Goal: Transaction & Acquisition: Purchase product/service

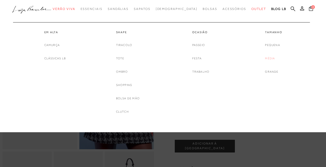
click at [271, 58] on link "Média" at bounding box center [270, 58] width 10 height 5
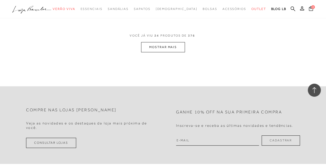
scroll to position [908, 0]
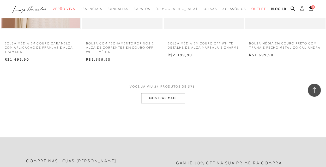
click at [162, 97] on button "MOSTRAR MAIS" at bounding box center [163, 98] width 44 height 10
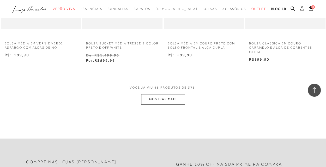
scroll to position [1910, 0]
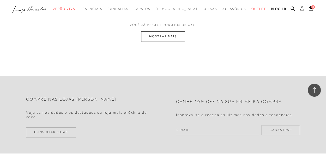
click at [161, 37] on button "MOSTRAR MAIS" at bounding box center [163, 36] width 44 height 10
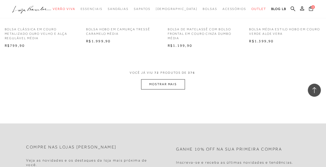
scroll to position [2837, 0]
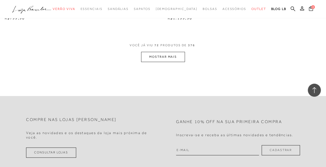
click at [164, 57] on button "MOSTRAR MAIS" at bounding box center [163, 57] width 44 height 10
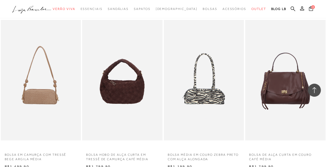
scroll to position [3745, 0]
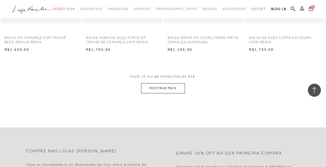
click at [168, 91] on button "MOSTRAR MAIS" at bounding box center [163, 88] width 44 height 10
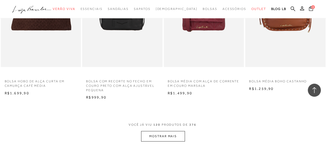
scroll to position [4669, 0]
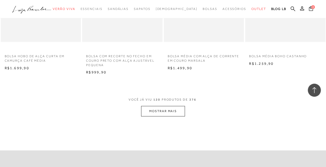
click at [170, 113] on button "MOSTRAR MAIS" at bounding box center [163, 111] width 44 height 10
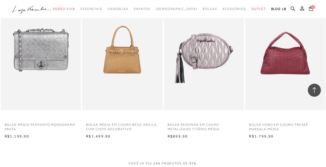
scroll to position [5582, 0]
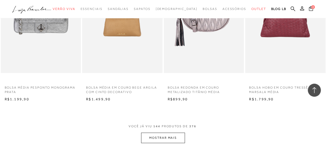
click at [175, 140] on button "MOSTRAR MAIS" at bounding box center [163, 137] width 44 height 10
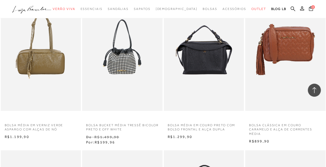
scroll to position [1119, 0]
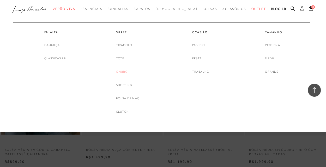
click at [118, 70] on link "Ombro" at bounding box center [122, 71] width 12 height 5
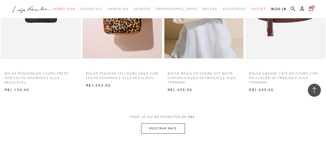
scroll to position [923, 0]
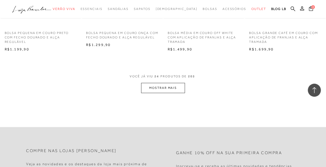
click at [157, 87] on button "MOSTRAR MAIS" at bounding box center [163, 88] width 44 height 10
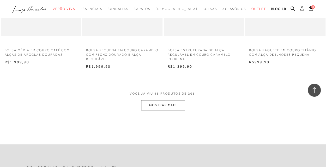
scroll to position [1855, 0]
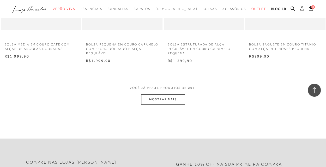
click at [181, 99] on button "MOSTRAR MAIS" at bounding box center [163, 99] width 44 height 10
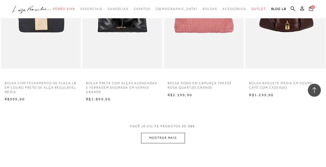
scroll to position [2744, 0]
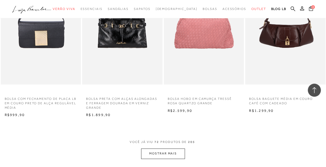
click at [175, 152] on button "MOSTRAR MAIS" at bounding box center [163, 153] width 44 height 10
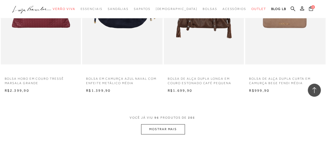
scroll to position [3723, 0]
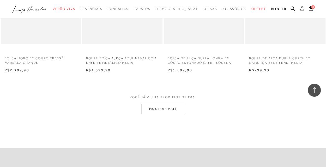
click at [174, 110] on button "MOSTRAR MAIS" at bounding box center [163, 109] width 44 height 10
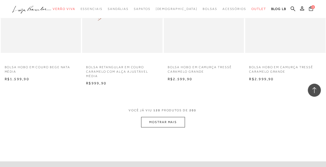
scroll to position [4703, 0]
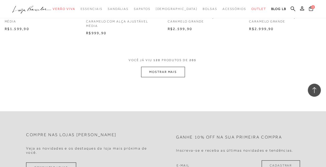
click at [169, 73] on button "MOSTRAR MAIS" at bounding box center [163, 72] width 44 height 10
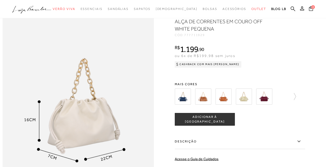
scroll to position [334, 0]
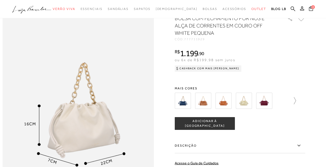
click at [294, 104] on icon at bounding box center [292, 100] width 7 height 7
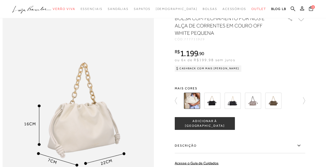
click at [213, 109] on img at bounding box center [212, 100] width 16 height 16
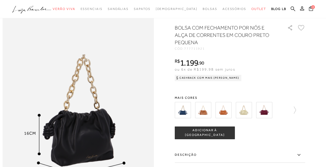
scroll to position [216, 0]
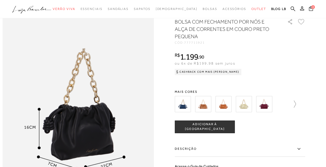
click at [293, 107] on icon at bounding box center [292, 103] width 7 height 7
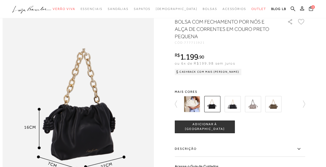
click at [237, 112] on img at bounding box center [233, 104] width 16 height 16
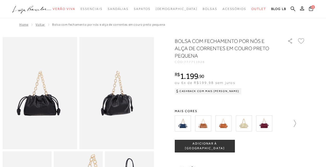
click at [296, 124] on icon at bounding box center [292, 122] width 7 height 7
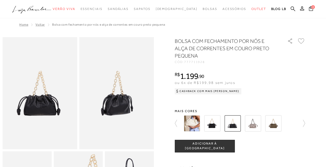
click at [277, 125] on img at bounding box center [273, 123] width 16 height 16
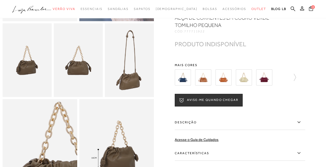
scroll to position [127, 0]
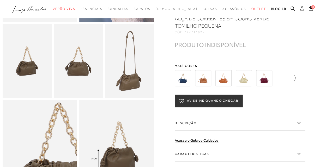
click at [296, 82] on icon at bounding box center [292, 77] width 7 height 7
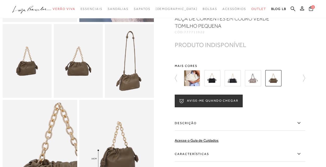
click at [195, 84] on img at bounding box center [192, 78] width 16 height 16
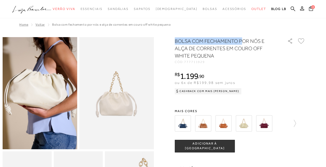
drag, startPoint x: 173, startPoint y: 41, endPoint x: 243, endPoint y: 44, distance: 70.5
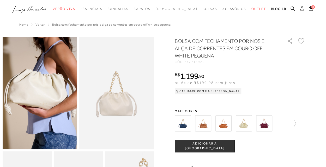
click at [289, 7] on ul ".a{fill-rule:evenodd;} Verão Viva Em alta Favoritos das Influenciadoras Apostas…" at bounding box center [159, 9] width 294 height 10
click at [292, 8] on icon at bounding box center [293, 8] width 5 height 5
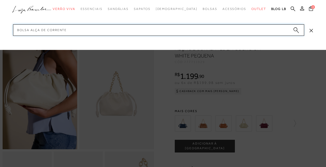
type input "bolsa alça de corrente"
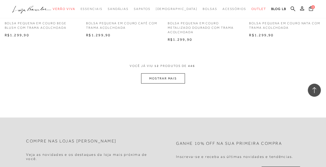
scroll to position [477, 0]
click at [166, 80] on button "MOSTRAR MAIS" at bounding box center [163, 77] width 44 height 10
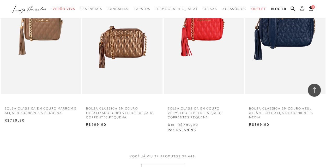
scroll to position [941, 0]
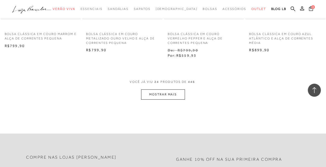
click at [167, 95] on button "MOSTRAR MAIS" at bounding box center [163, 94] width 44 height 10
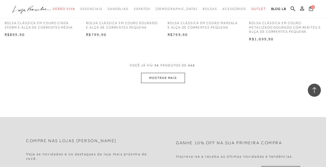
scroll to position [1458, 0]
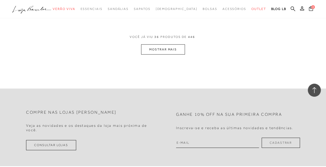
click at [159, 46] on button "MOSTRAR MAIS" at bounding box center [163, 49] width 44 height 10
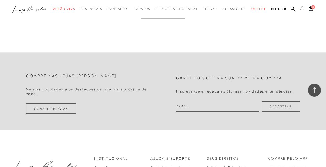
scroll to position [1895, 0]
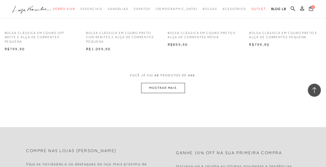
click at [174, 86] on button "MOSTRAR MAIS" at bounding box center [163, 88] width 44 height 10
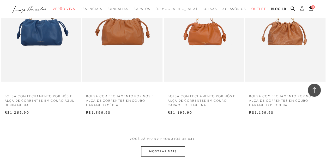
scroll to position [2348, 0]
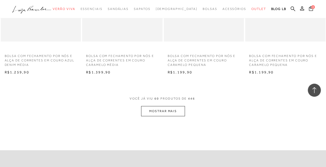
click at [178, 112] on button "MOSTRAR MAIS" at bounding box center [163, 111] width 44 height 10
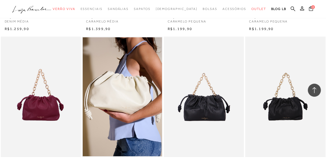
scroll to position [2443, 0]
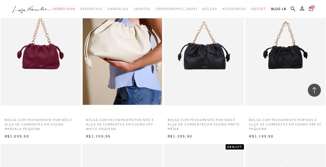
click at [207, 58] on img at bounding box center [203, 45] width 79 height 119
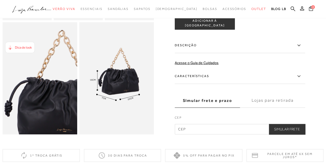
scroll to position [195, 0]
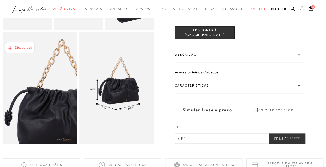
click at [300, 58] on icon at bounding box center [299, 54] width 6 height 7
click at [0, 0] on input "Descrição" at bounding box center [0, 0] width 0 height 0
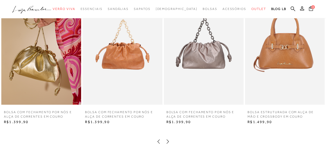
scroll to position [441, 0]
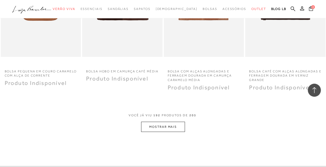
scroll to position [7496, 0]
